Goal: Find specific page/section: Find specific page/section

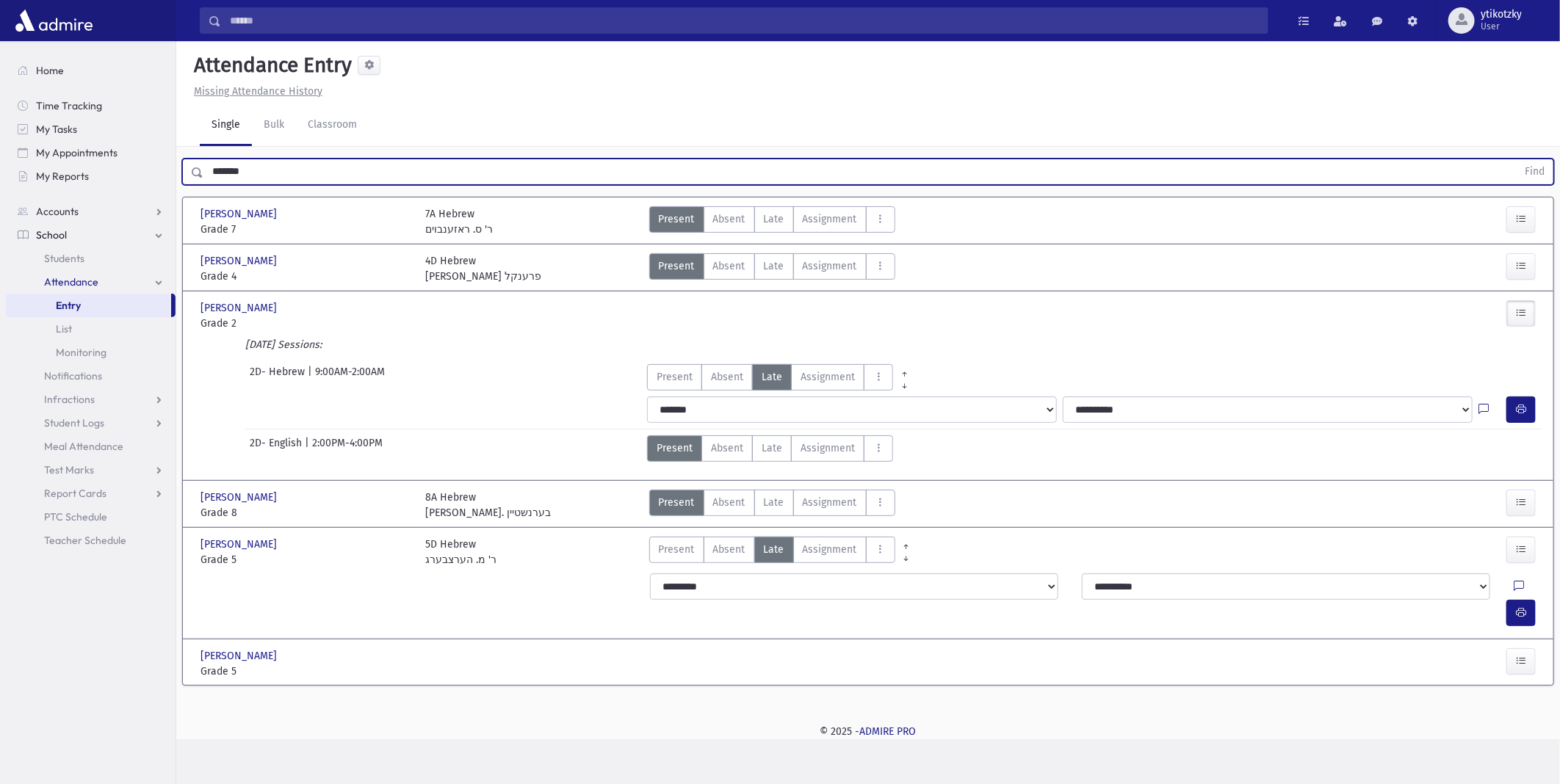
drag, startPoint x: 238, startPoint y: 193, endPoint x: 127, endPoint y: 193, distance: 111.0
click at [151, 191] on div "Search Results All Accounts" at bounding box center [780, 392] width 1560 height 784
type input "******"
click at [1516, 159] on button "Find" at bounding box center [1535, 171] width 38 height 25
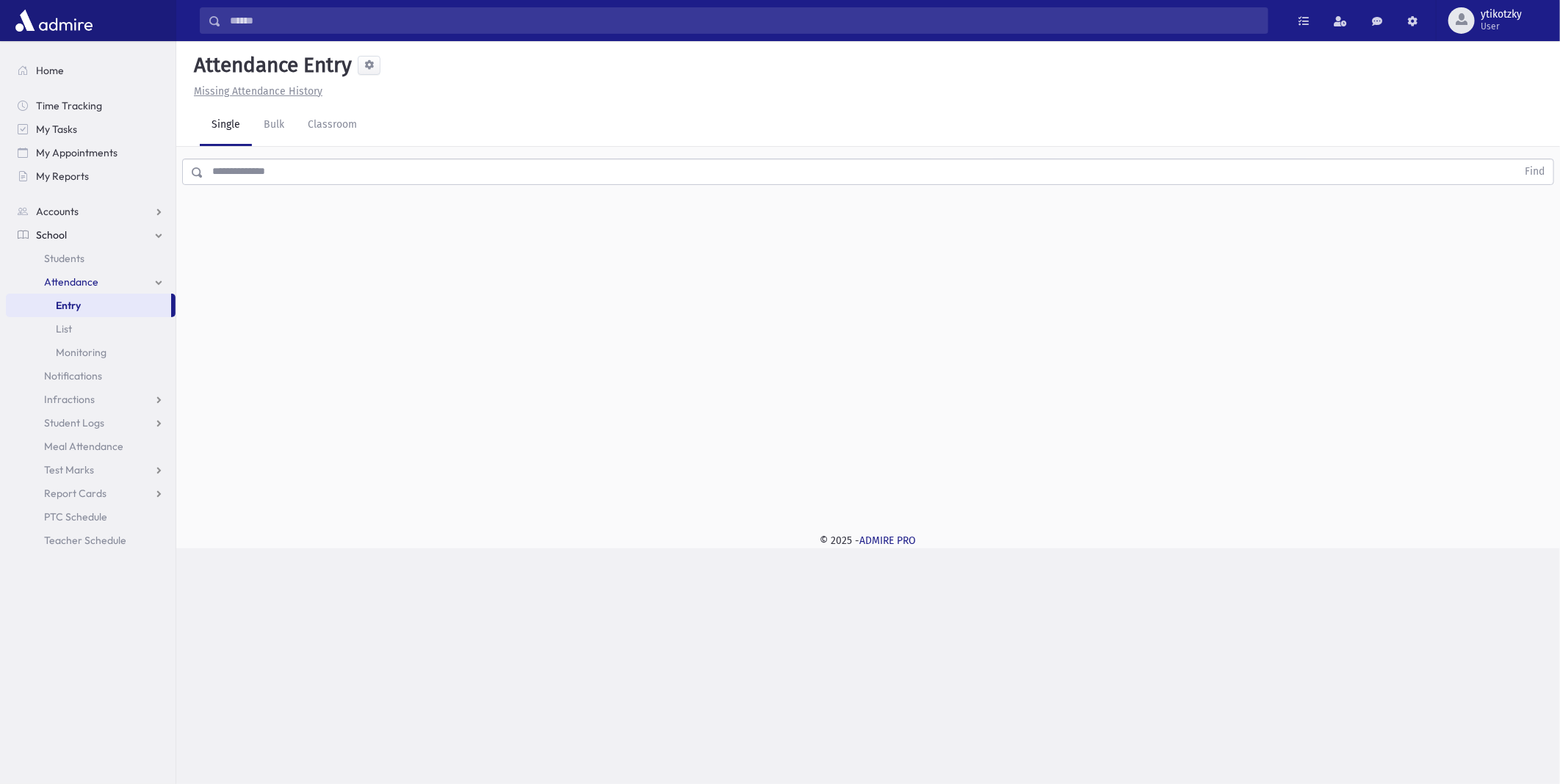
click at [551, 170] on input "text" at bounding box center [860, 171] width 1314 height 27
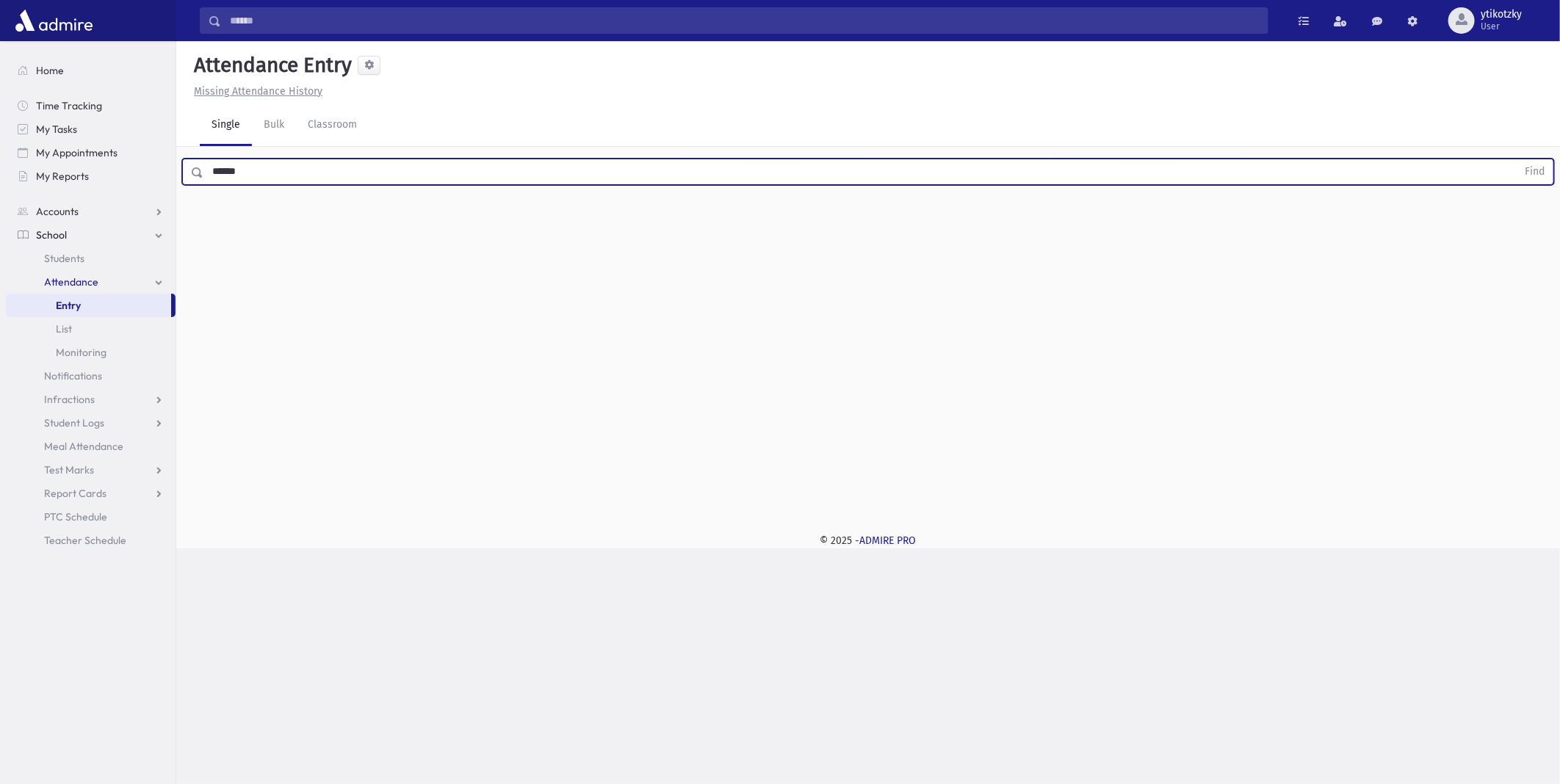
click at [1516, 159] on button "Find" at bounding box center [1535, 171] width 38 height 25
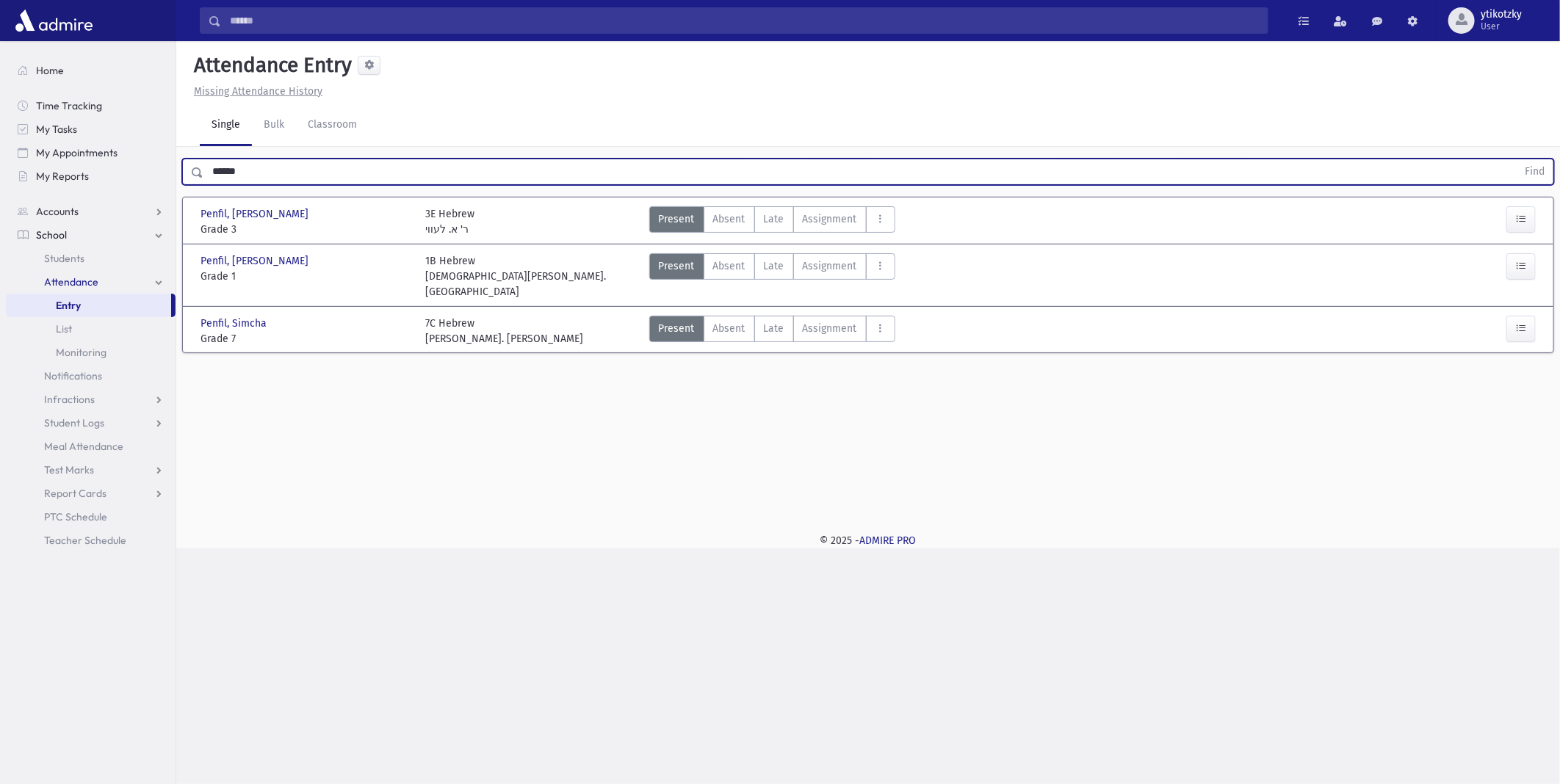
drag, startPoint x: 228, startPoint y: 166, endPoint x: 191, endPoint y: 172, distance: 37.5
click at [191, 172] on div "****** Find" at bounding box center [869, 171] width 1372 height 27
drag, startPoint x: 241, startPoint y: 165, endPoint x: 118, endPoint y: 165, distance: 123.0
click at [118, 165] on div "Search Results All Accounts" at bounding box center [780, 392] width 1560 height 784
click at [1516, 159] on button "Find" at bounding box center [1535, 171] width 38 height 25
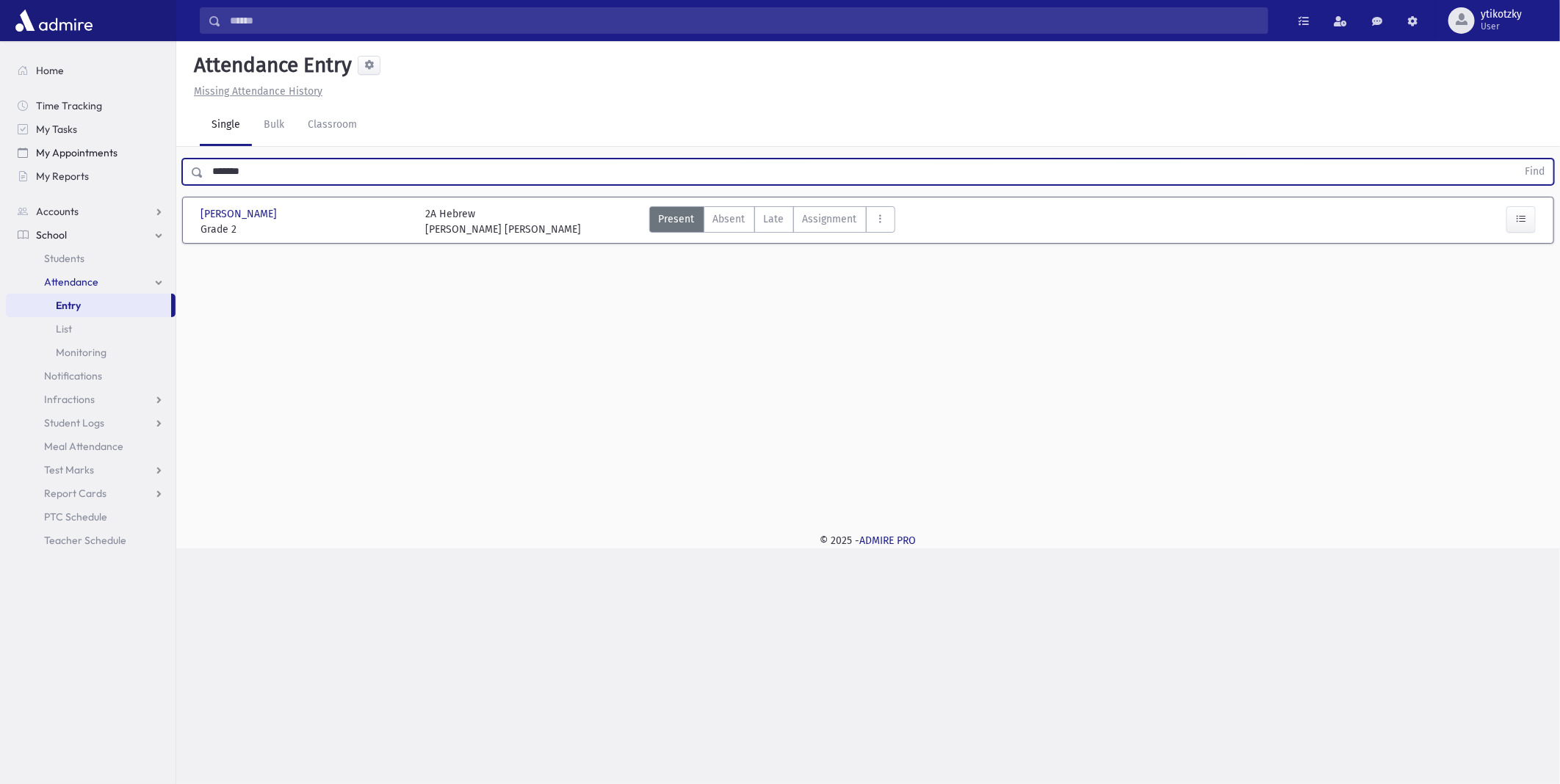
drag, startPoint x: 164, startPoint y: 160, endPoint x: 35, endPoint y: 154, distance: 129.1
click at [35, 154] on div "Search Results All Accounts" at bounding box center [780, 392] width 1560 height 784
type input "*"
type input "****"
click at [1516, 159] on button "Find" at bounding box center [1535, 171] width 38 height 25
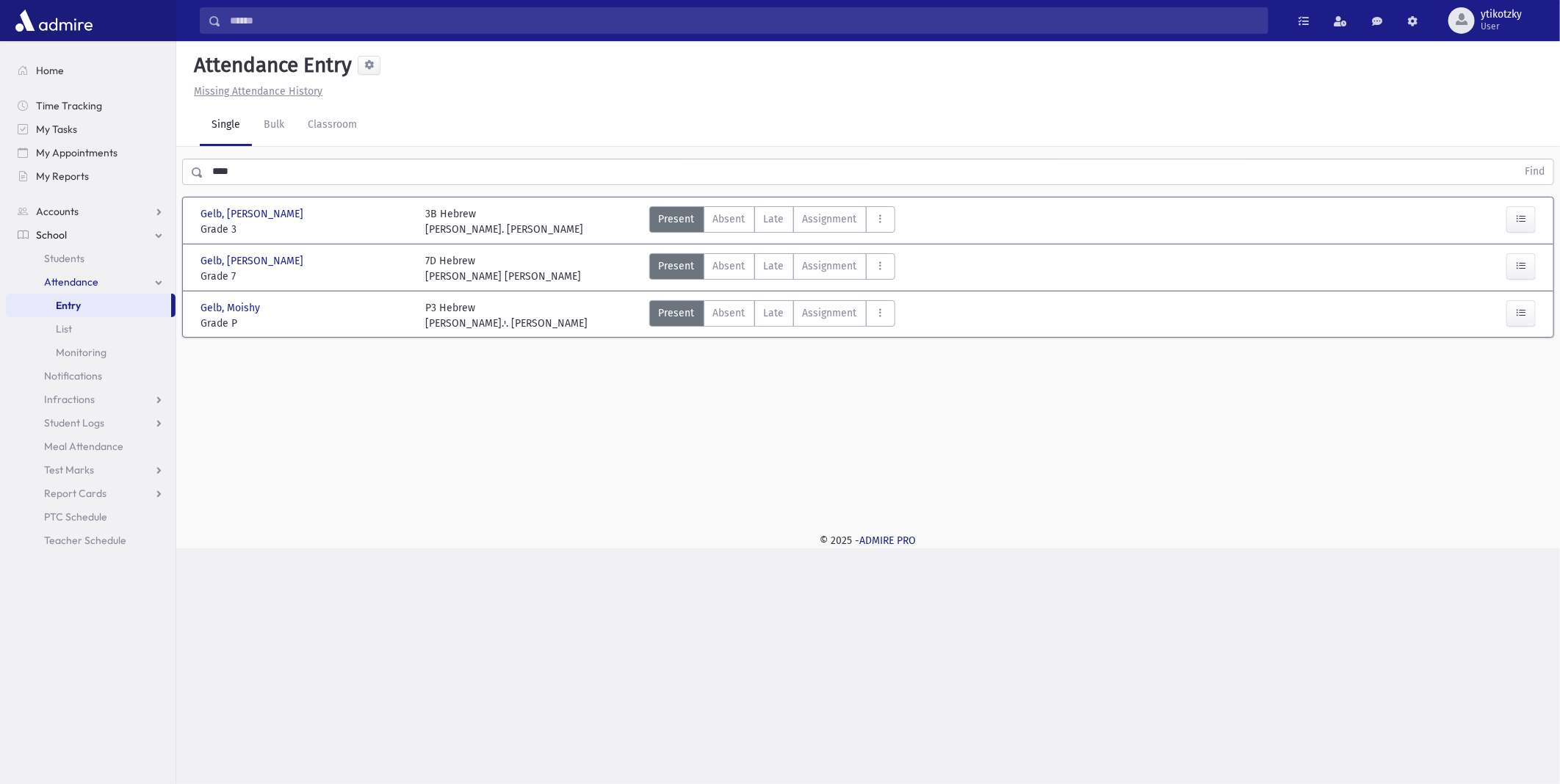
click at [520, 208] on div "3B Hebrew [PERSON_NAME] [PERSON_NAME]" at bounding box center [529, 222] width 225 height 31
click at [439, 207] on div "3B Hebrew [PERSON_NAME] [PERSON_NAME]" at bounding box center [504, 222] width 158 height 31
click at [405, 222] on span "Grade 3" at bounding box center [306, 230] width 210 height 15
click at [208, 209] on span "Gelb, [PERSON_NAME]" at bounding box center [253, 214] width 106 height 15
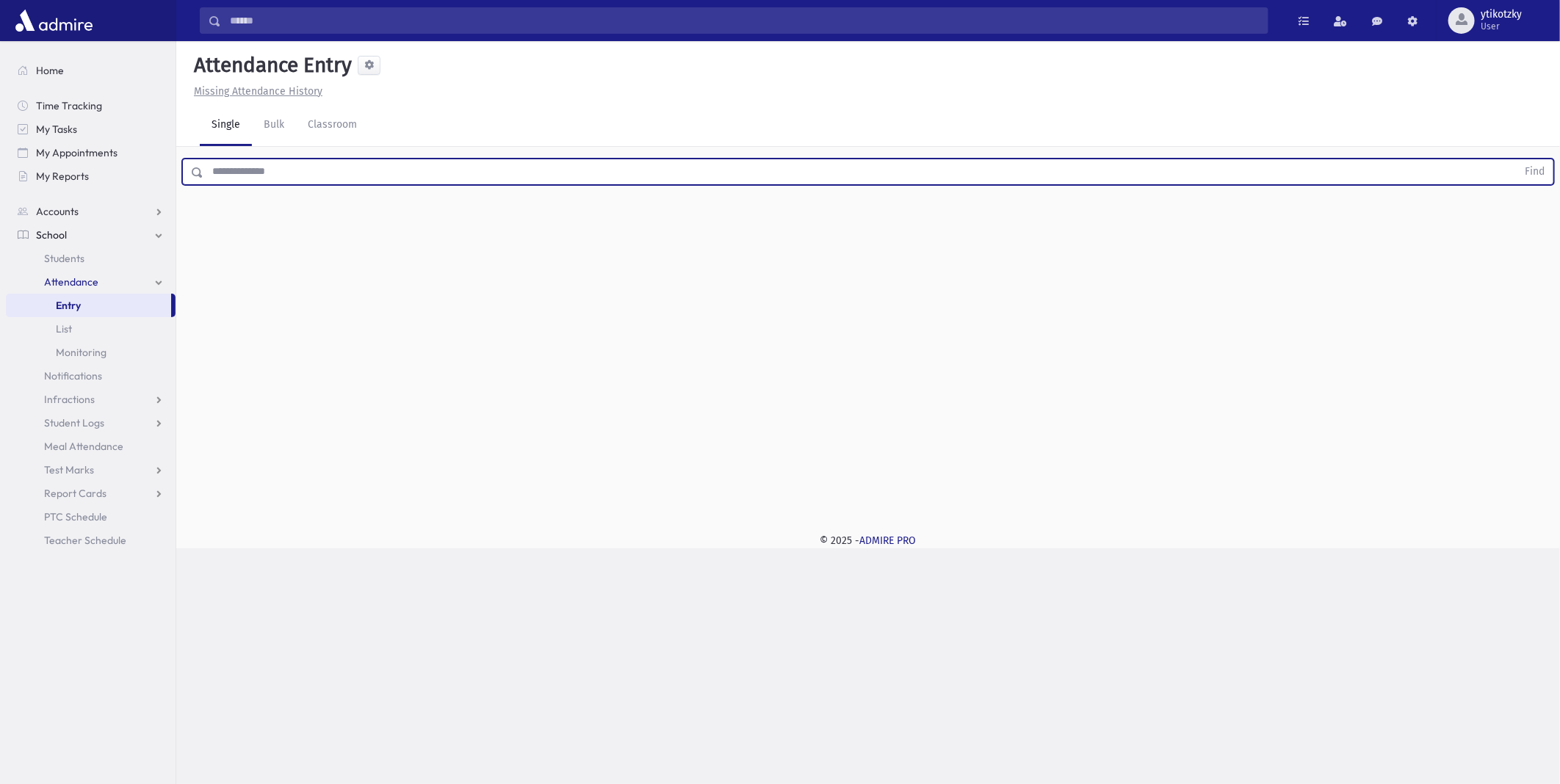
click at [339, 158] on input "text" at bounding box center [860, 171] width 1314 height 27
click at [73, 257] on span "Students" at bounding box center [64, 258] width 40 height 13
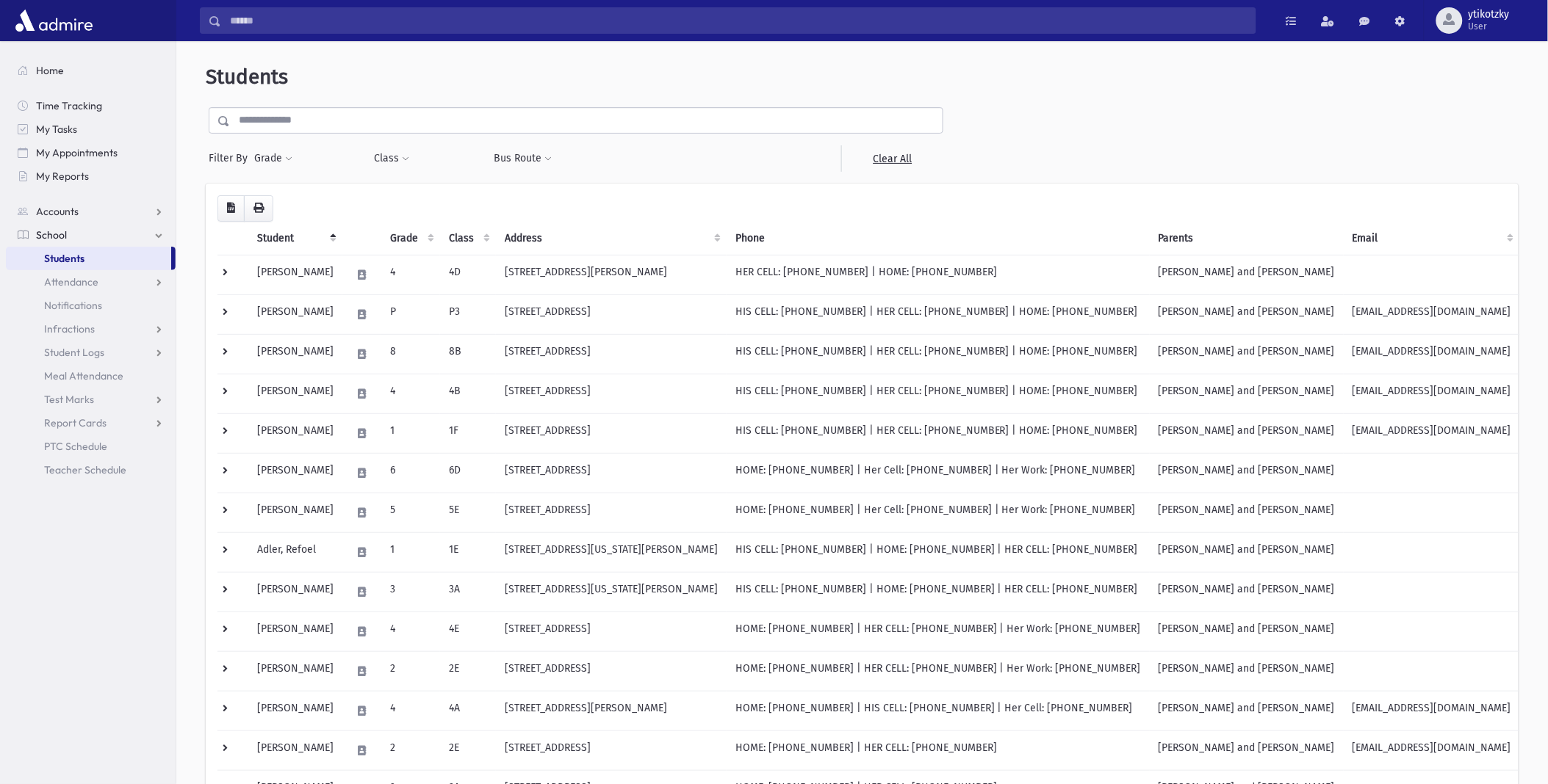
click at [294, 120] on input "text" at bounding box center [586, 120] width 713 height 27
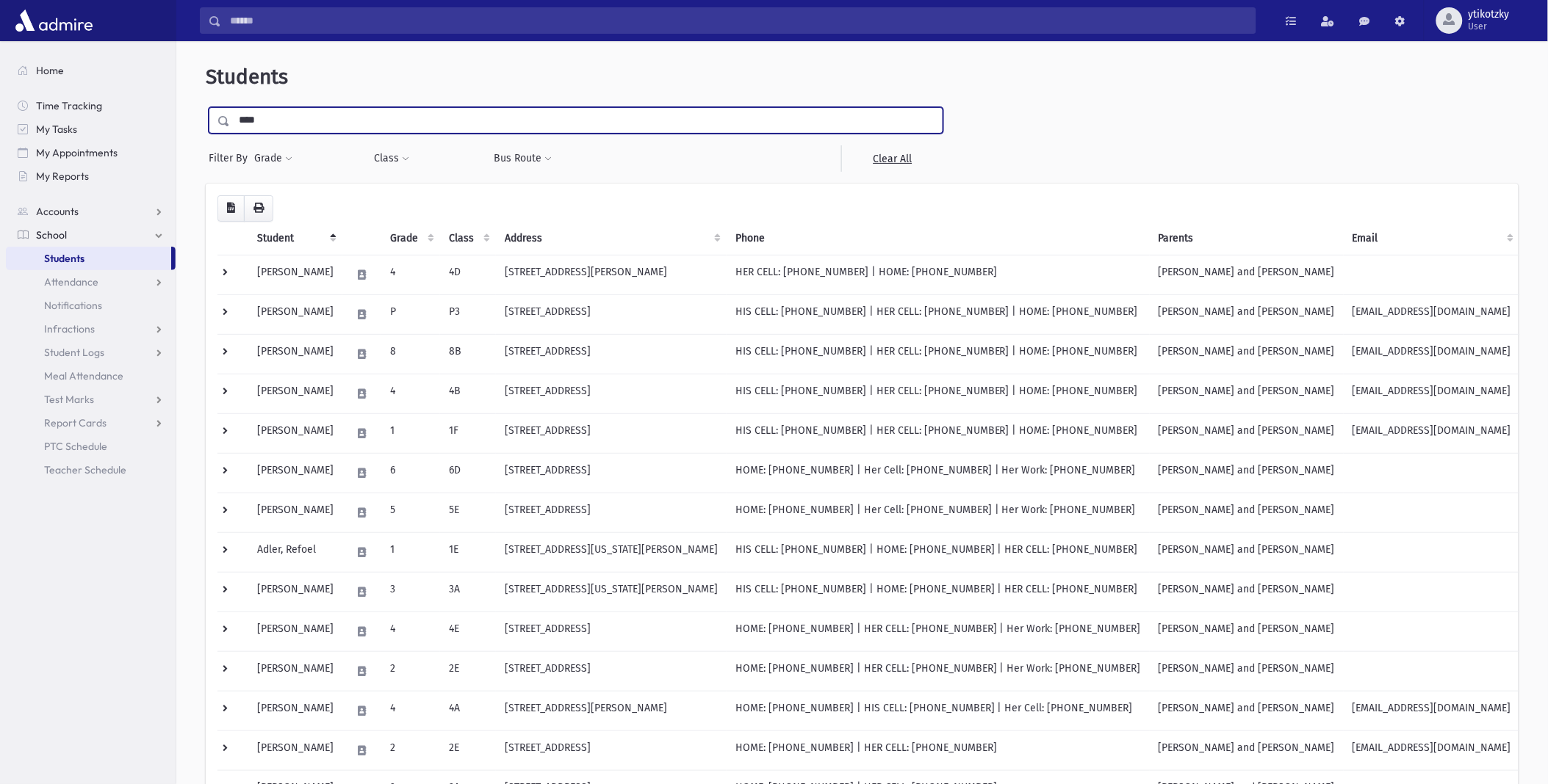
type input "****"
click at [206, 108] on input "submit" at bounding box center [226, 117] width 41 height 20
